Goal: Information Seeking & Learning: Learn about a topic

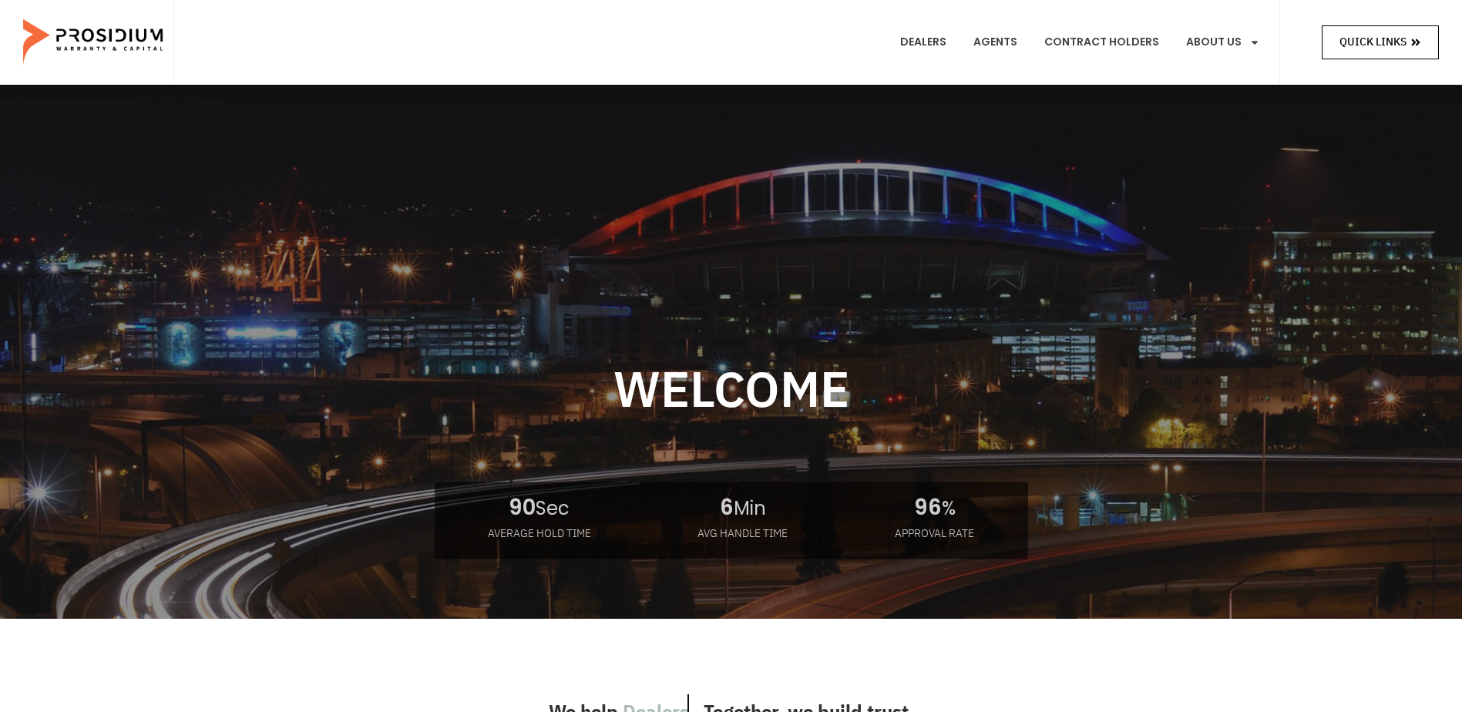
click at [1369, 43] on span "Quick Links" at bounding box center [1372, 41] width 67 height 19
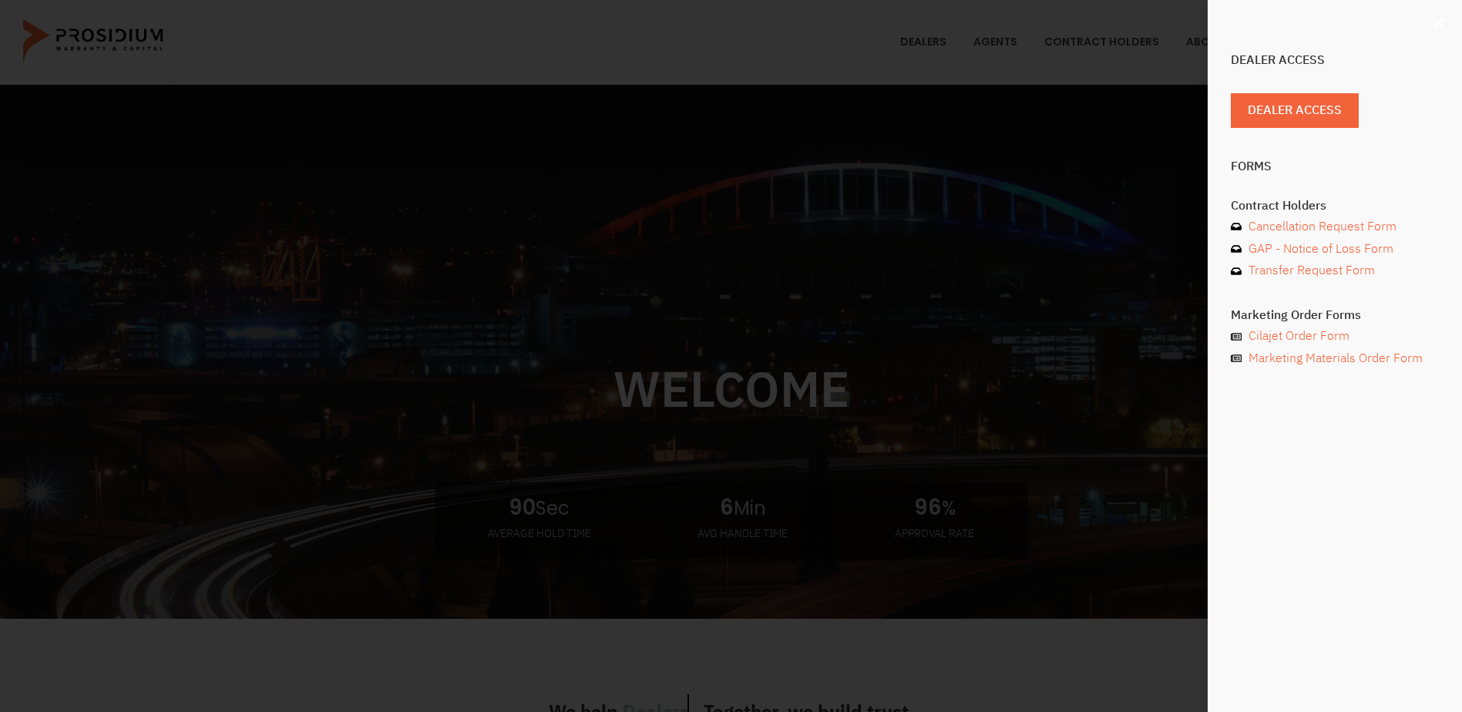
click at [1433, 23] on icon "Close" at bounding box center [1438, 22] width 15 height 15
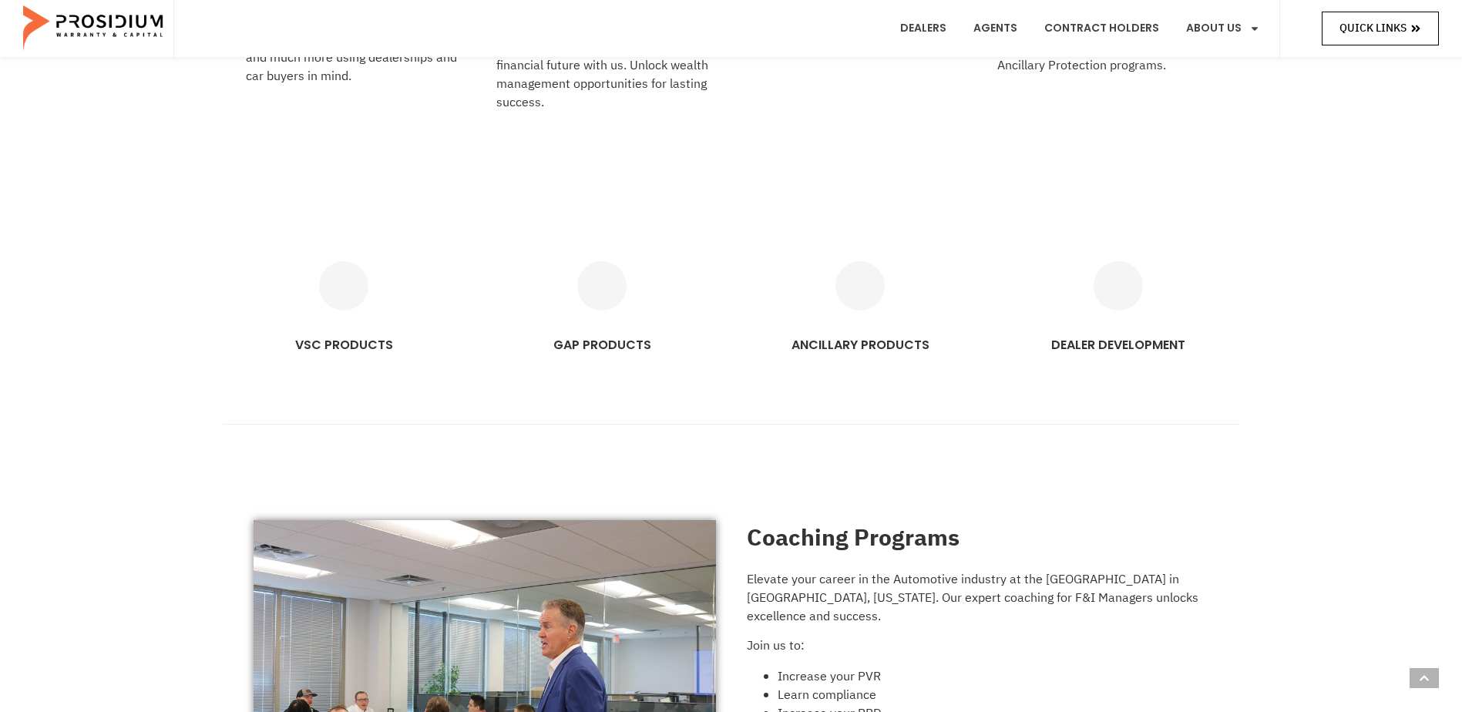
scroll to position [925, 0]
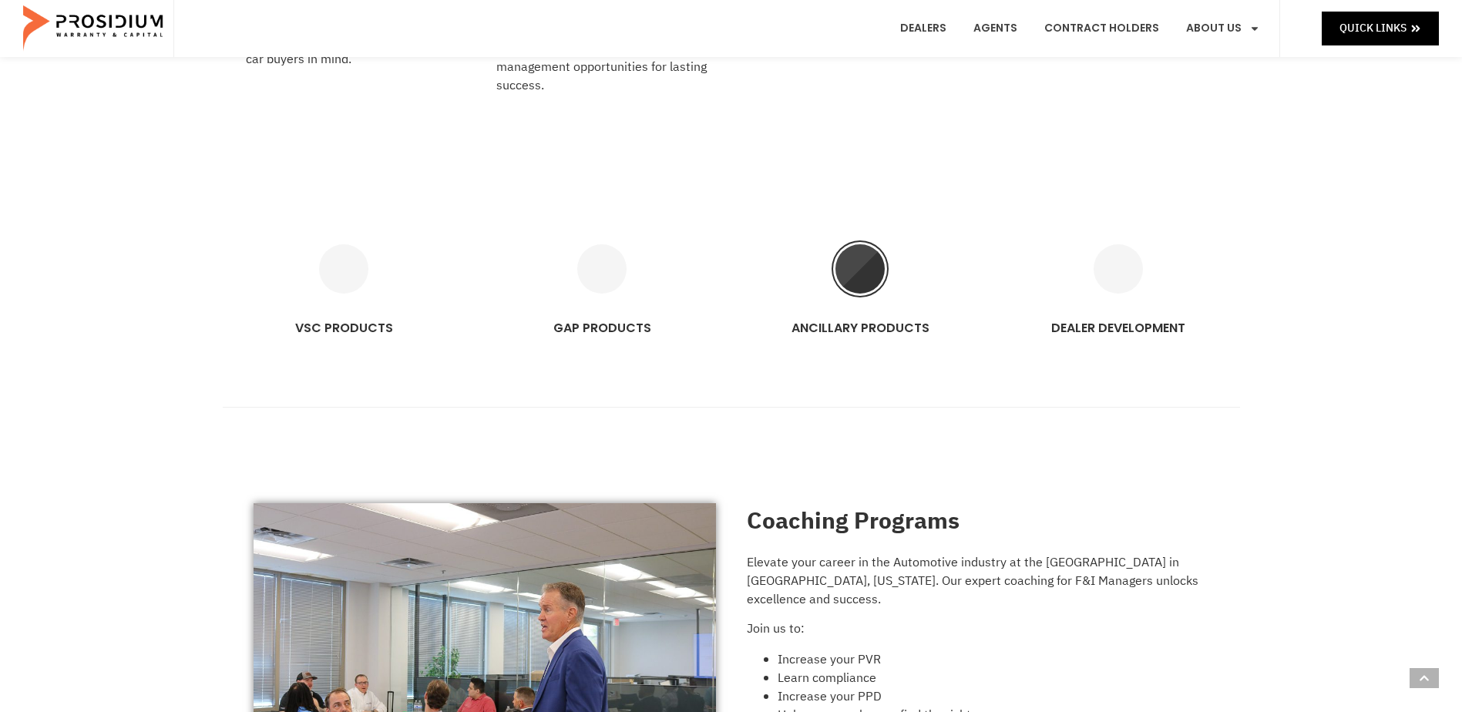
click at [856, 279] on icon "ANCILLARY PRODUCTS" at bounding box center [859, 268] width 49 height 49
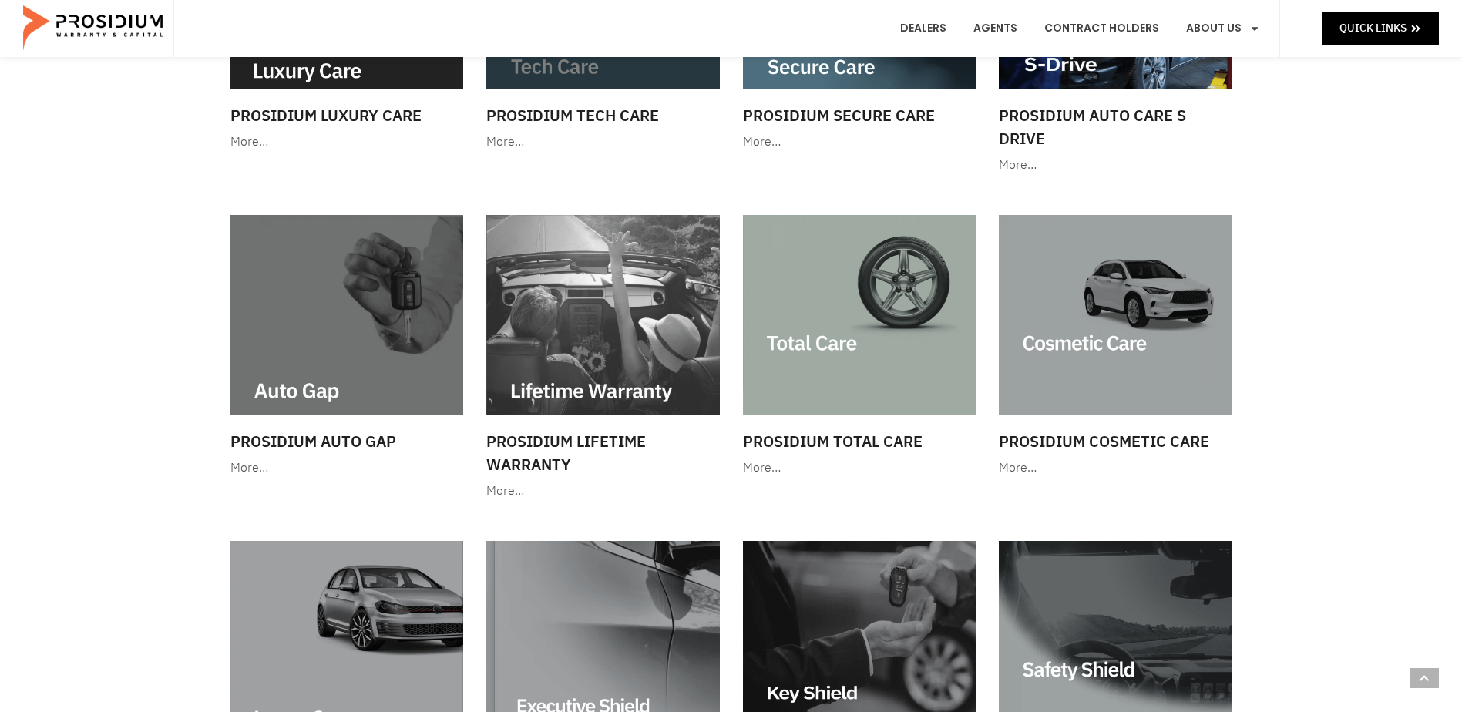
scroll to position [694, 0]
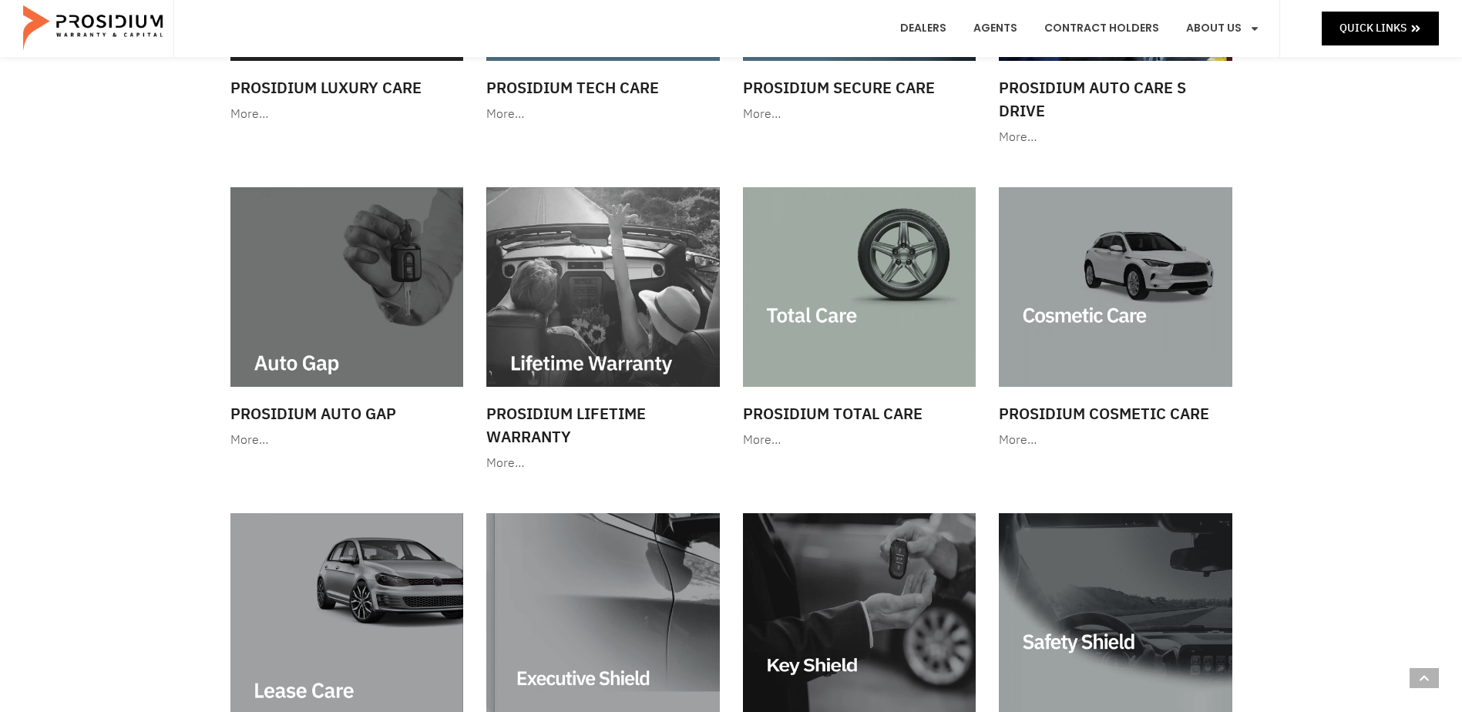
click at [847, 313] on img at bounding box center [859, 287] width 233 height 200
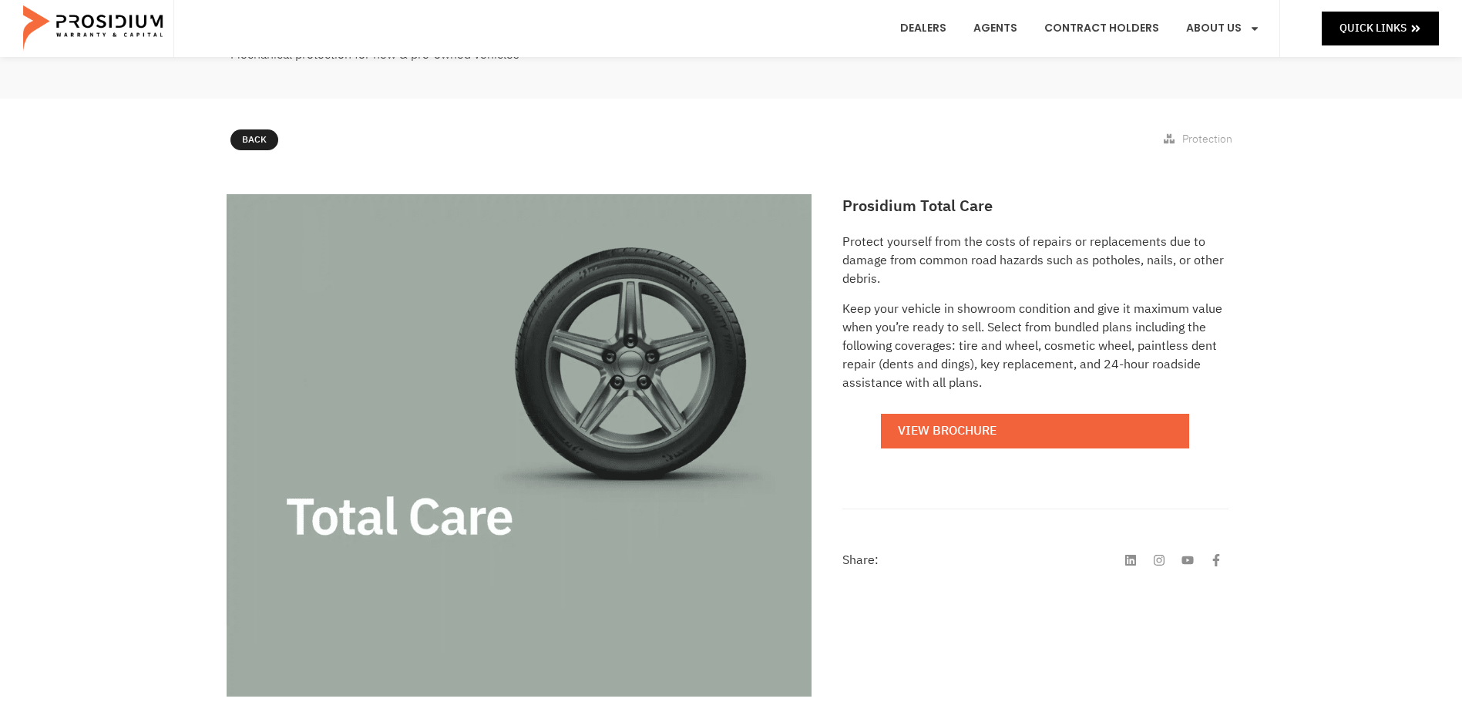
scroll to position [231, 0]
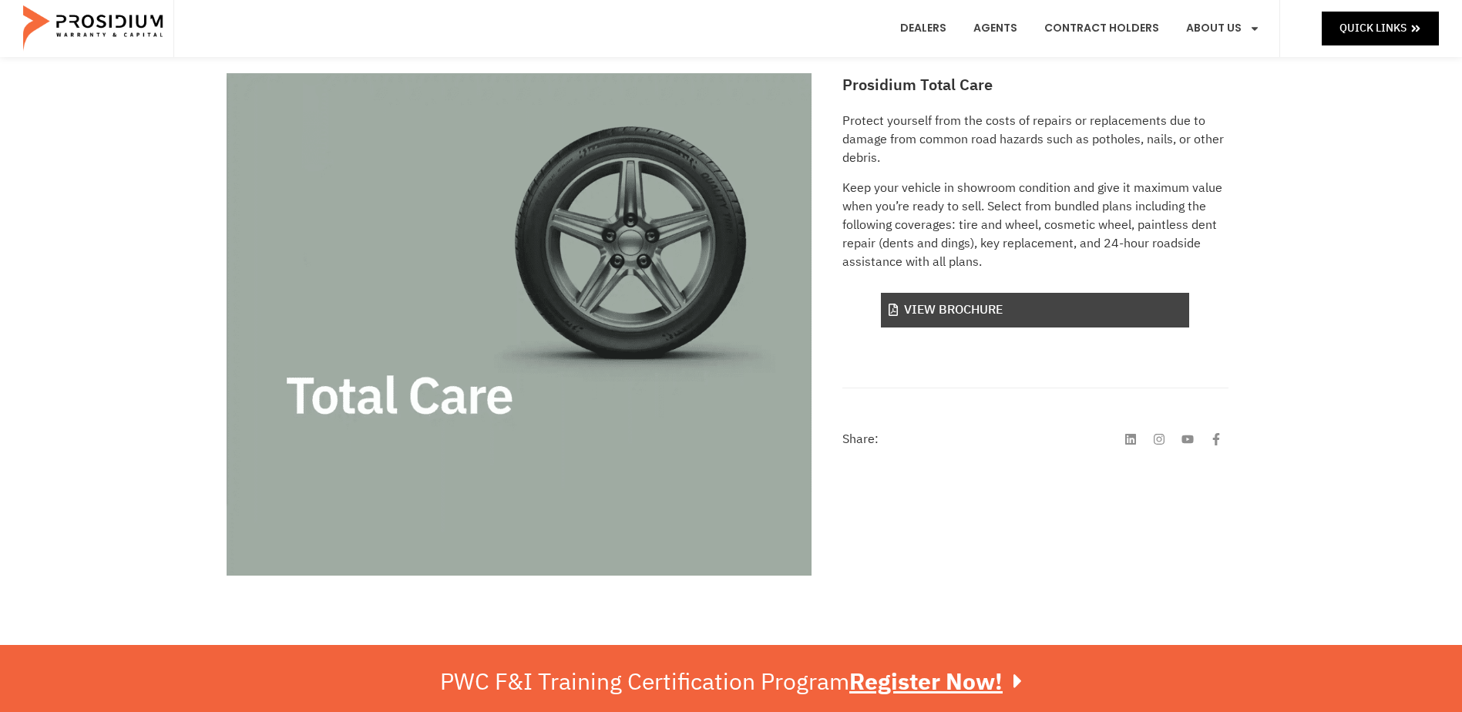
click at [1006, 311] on link "View Brochure" at bounding box center [1035, 310] width 308 height 35
